Goal: Navigation & Orientation: Understand site structure

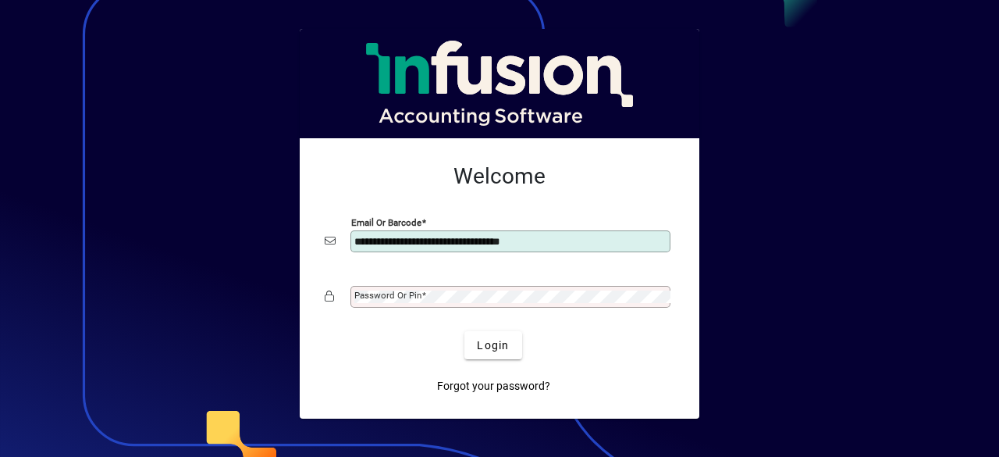
type input "**********"
click at [422, 288] on label "Password or Pin" at bounding box center [390, 294] width 72 height 12
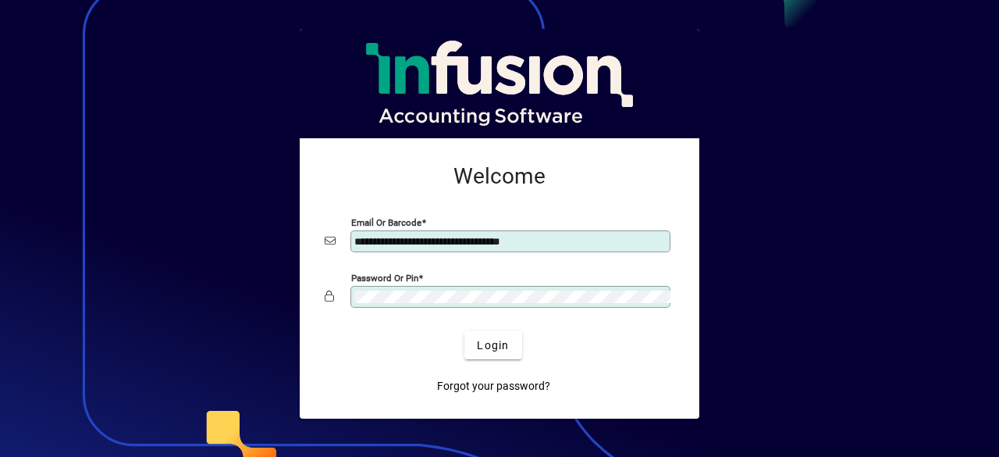
click at [465, 331] on button "Login" at bounding box center [493, 345] width 57 height 28
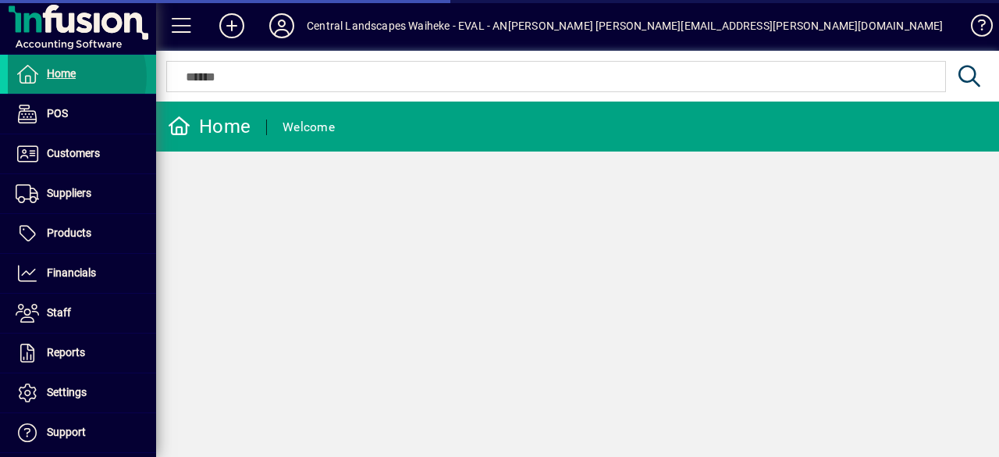
click at [62, 77] on span "Home" at bounding box center [61, 73] width 29 height 12
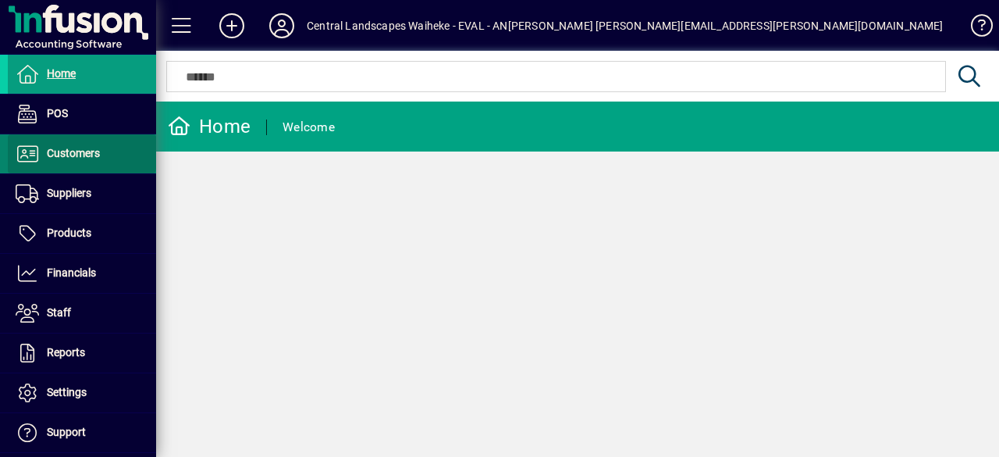
click at [81, 147] on span "Customers" at bounding box center [73, 153] width 53 height 12
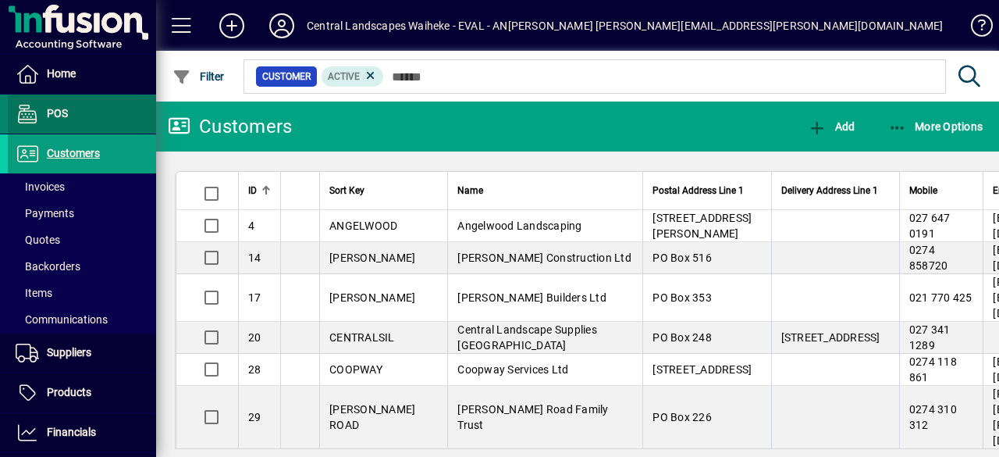
click at [95, 99] on span at bounding box center [82, 113] width 148 height 37
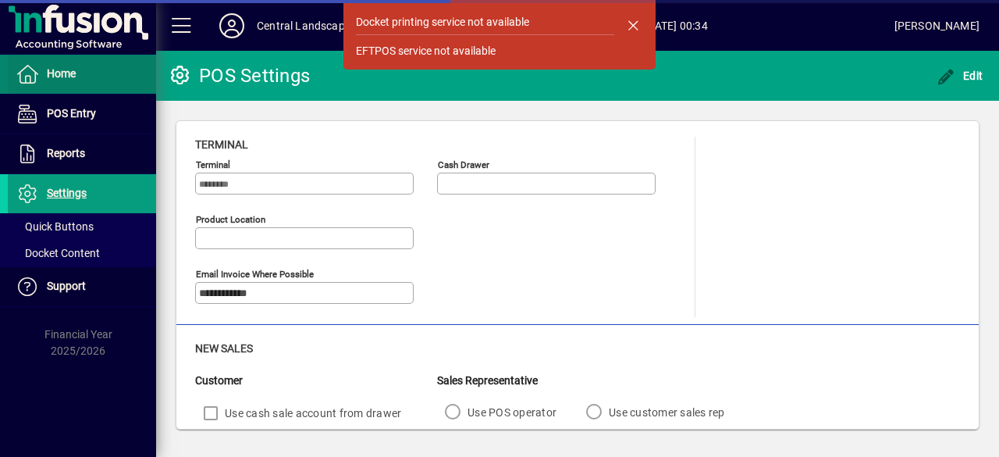
click at [82, 65] on span at bounding box center [82, 73] width 148 height 37
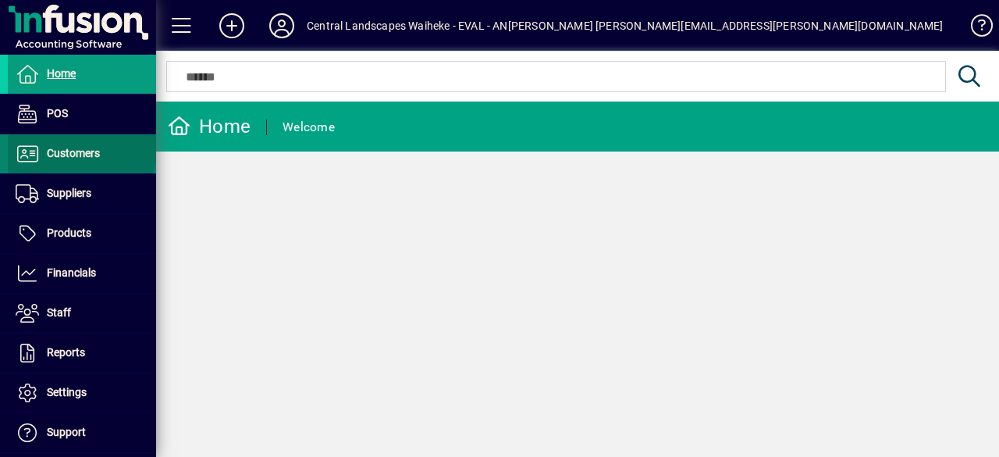
click at [80, 148] on span "Customers" at bounding box center [73, 153] width 53 height 12
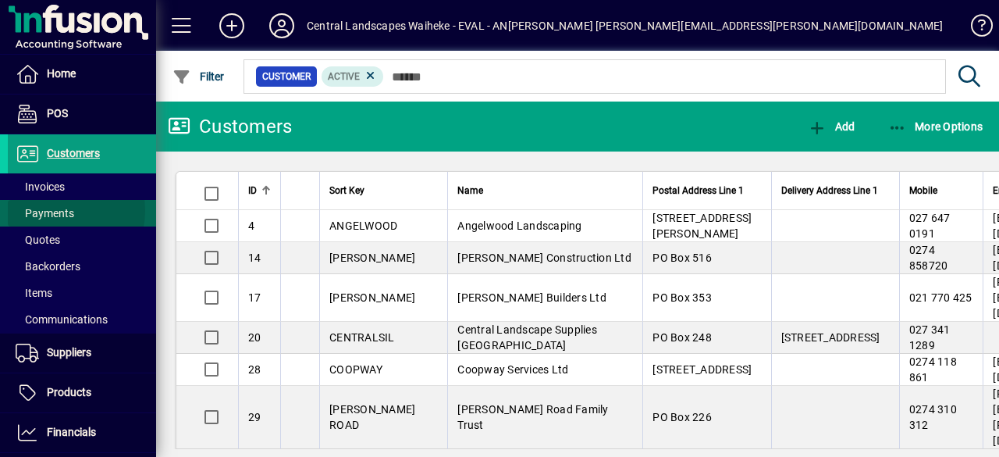
click at [56, 210] on span "Payments" at bounding box center [45, 213] width 59 height 12
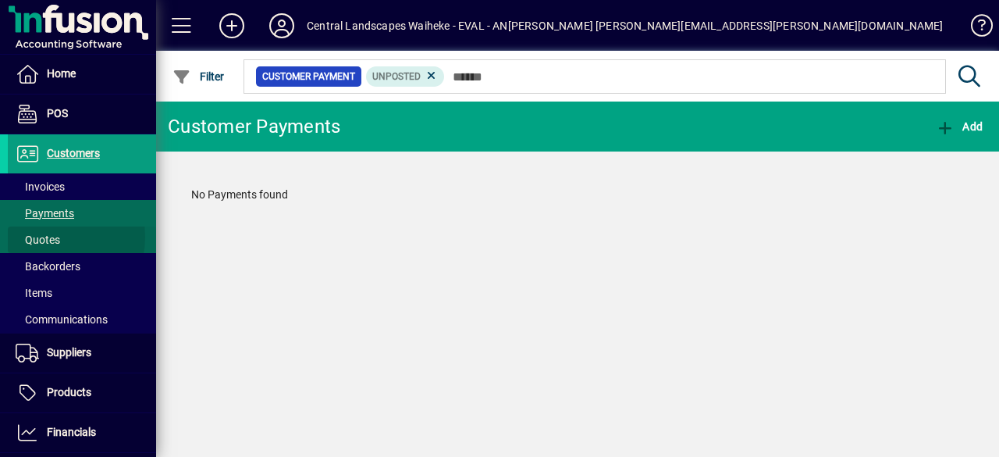
click at [50, 237] on span "Quotes" at bounding box center [38, 239] width 45 height 12
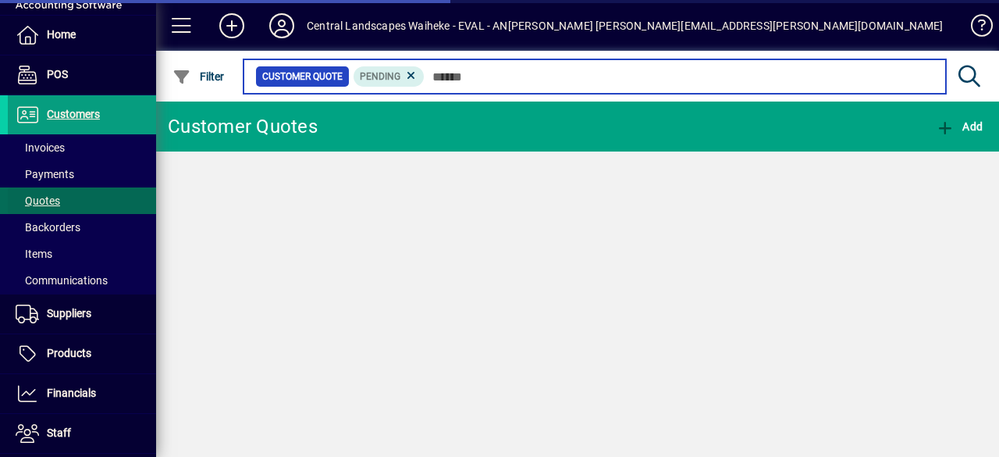
scroll to position [44, 0]
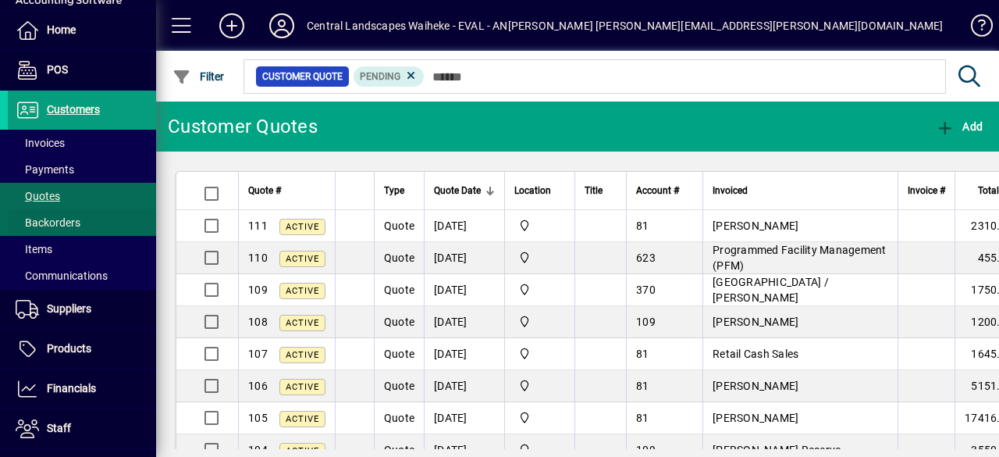
click at [73, 212] on span at bounding box center [82, 222] width 148 height 37
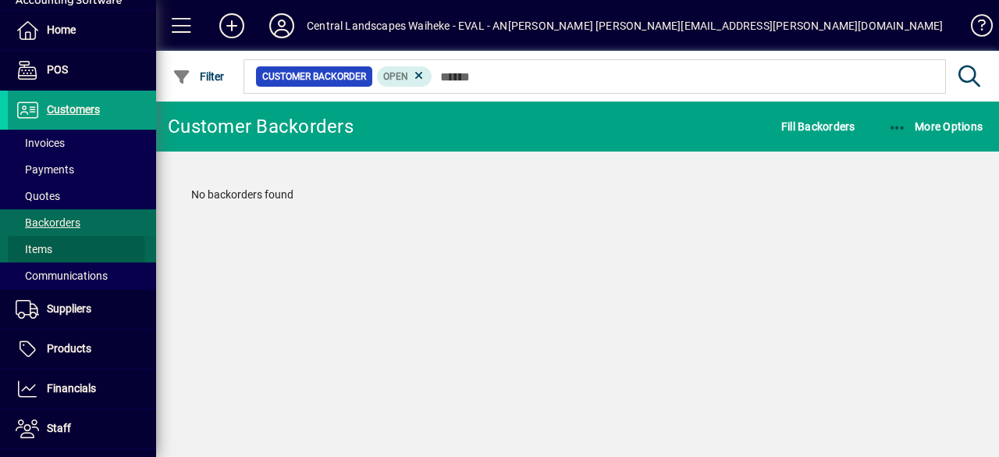
click at [41, 247] on span "Items" at bounding box center [34, 249] width 37 height 12
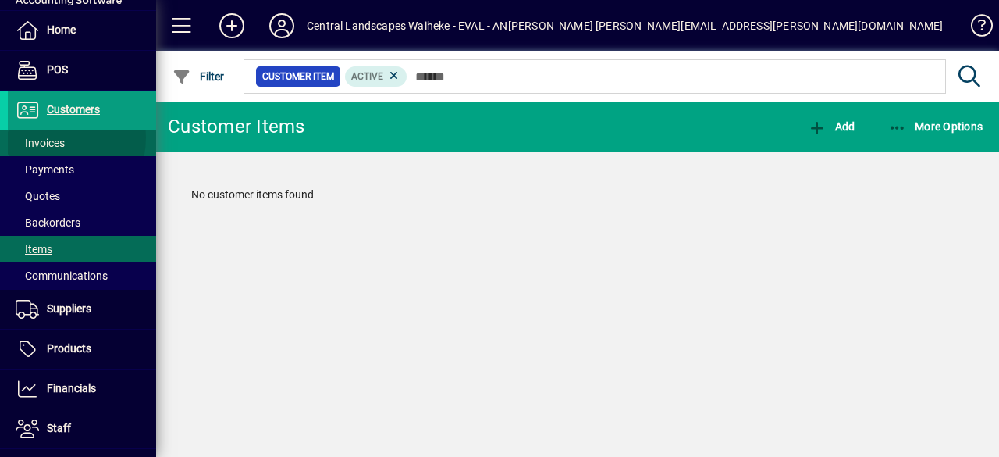
click at [48, 137] on span "Invoices" at bounding box center [40, 143] width 49 height 12
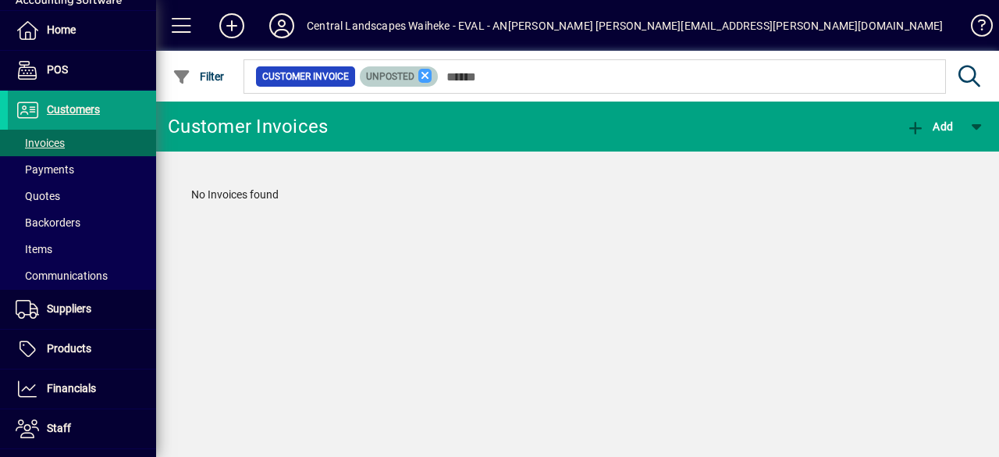
click at [428, 74] on icon at bounding box center [425, 76] width 14 height 14
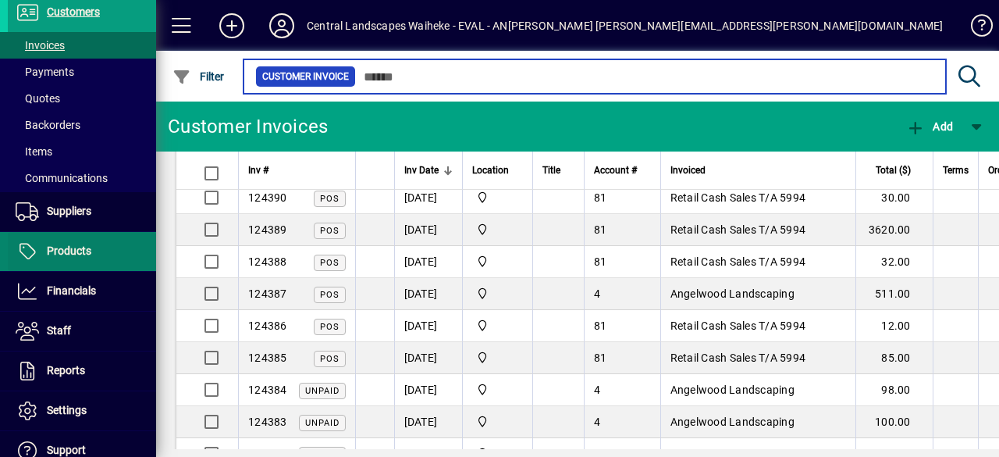
scroll to position [151, 0]
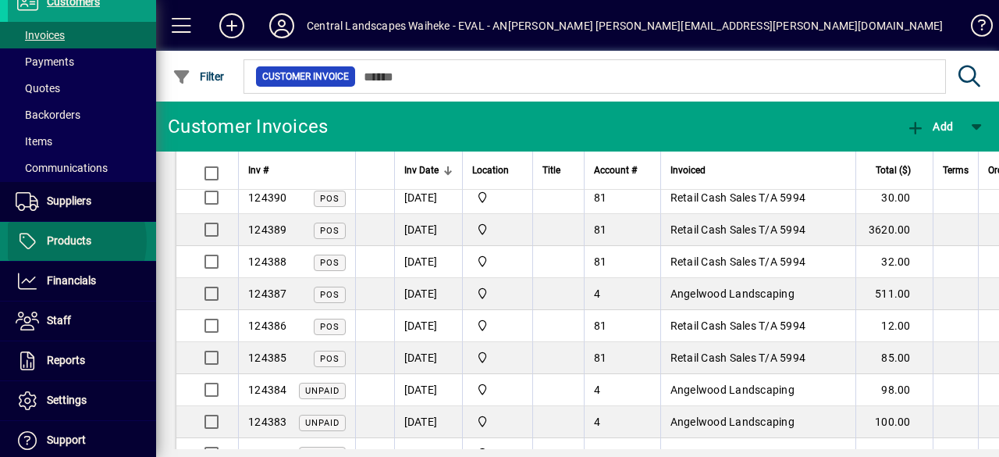
click at [60, 240] on span "Products" at bounding box center [69, 240] width 45 height 12
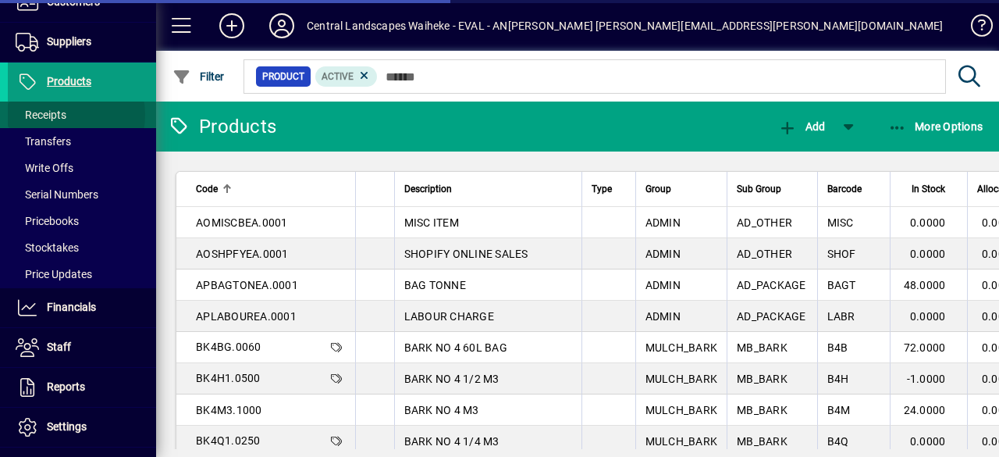
click at [59, 114] on span "Receipts" at bounding box center [41, 115] width 51 height 12
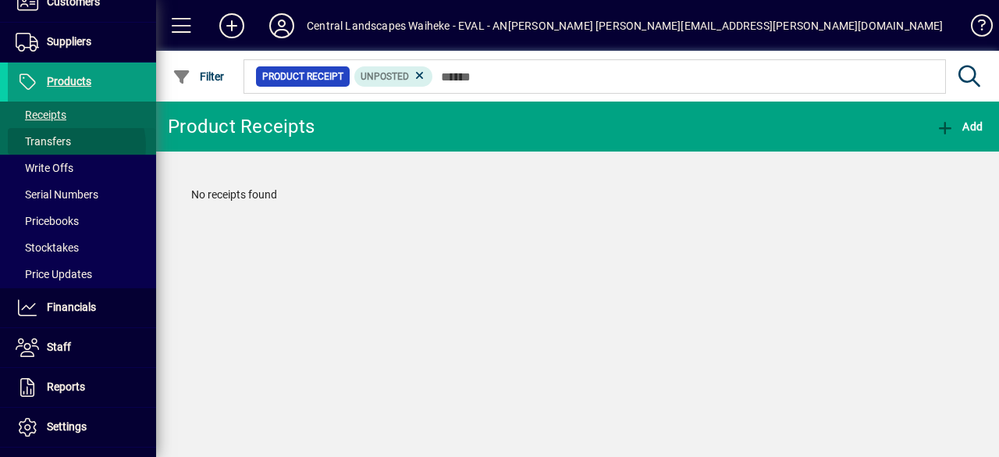
click at [72, 144] on span at bounding box center [82, 141] width 148 height 37
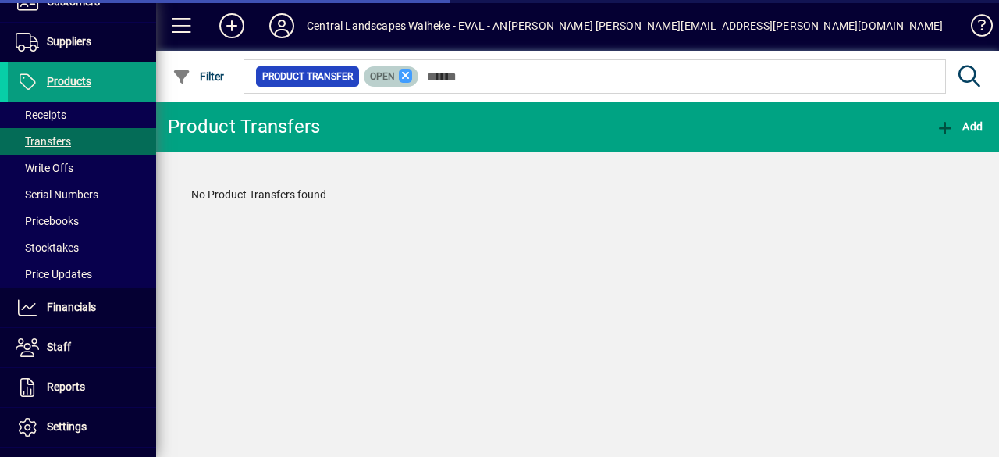
click at [403, 76] on icon at bounding box center [406, 76] width 14 height 14
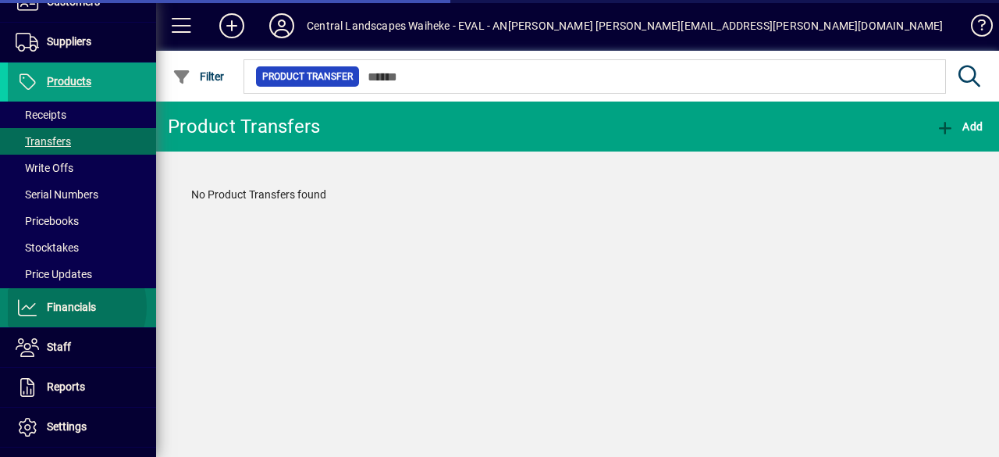
click at [69, 305] on span "Financials" at bounding box center [71, 307] width 49 height 12
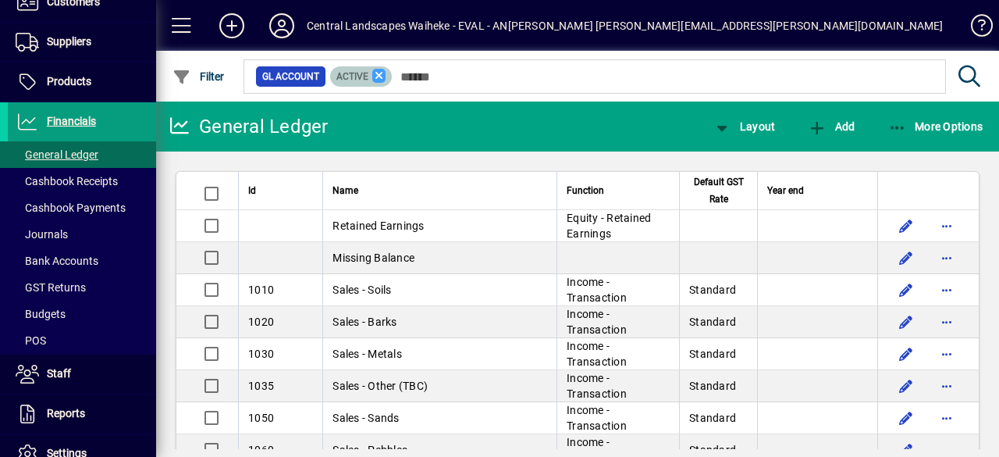
click at [375, 74] on icon at bounding box center [379, 76] width 14 height 14
